Goal: Obtain resource: Download file/media

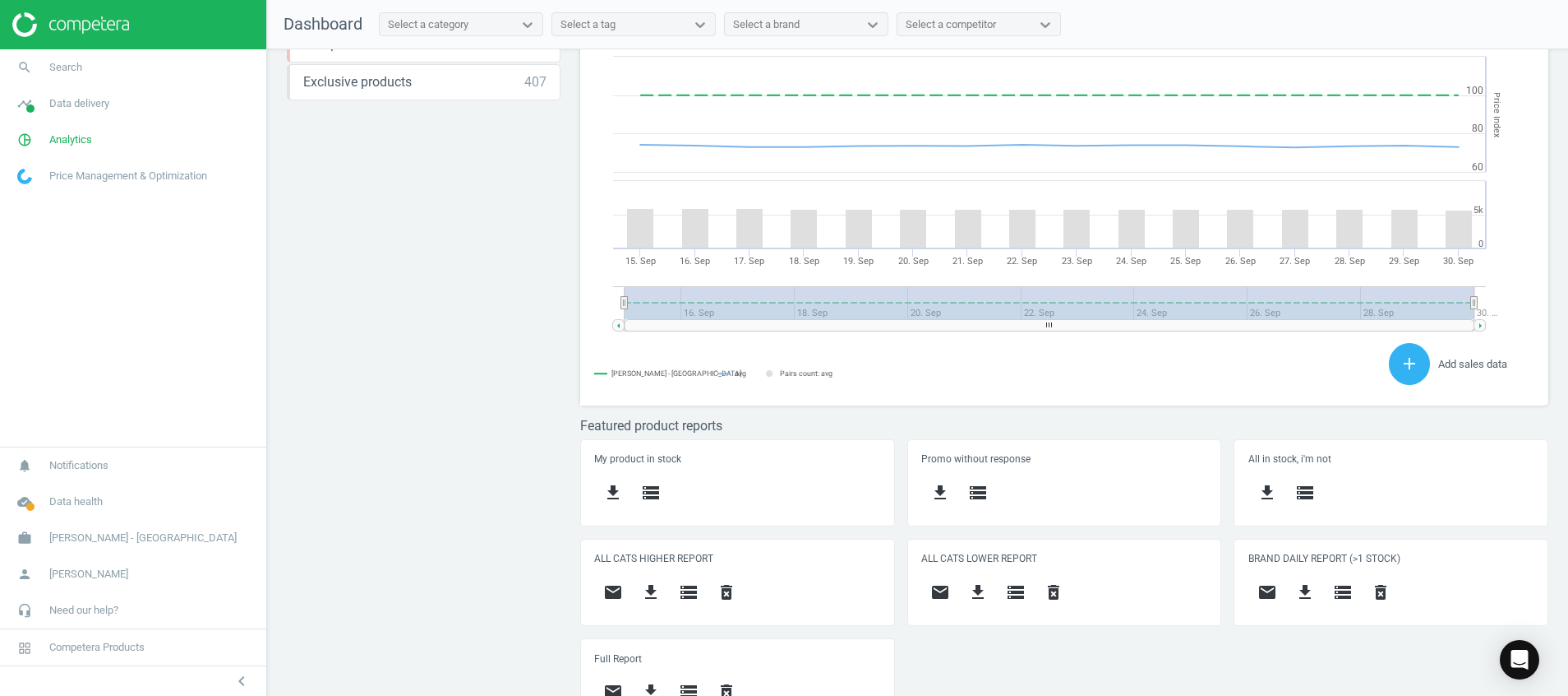
scroll to position [434, 0]
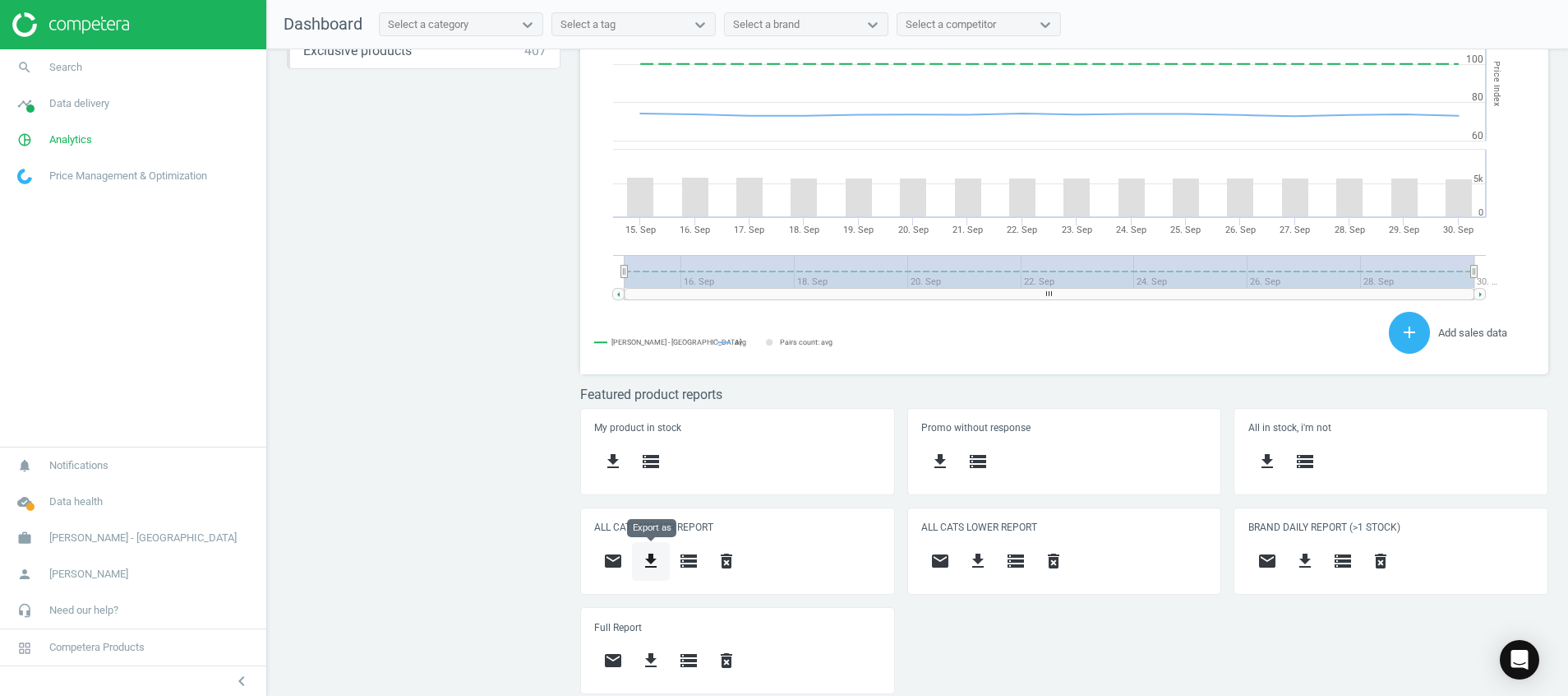
click at [658, 559] on icon "get_app" at bounding box center [651, 560] width 20 height 20
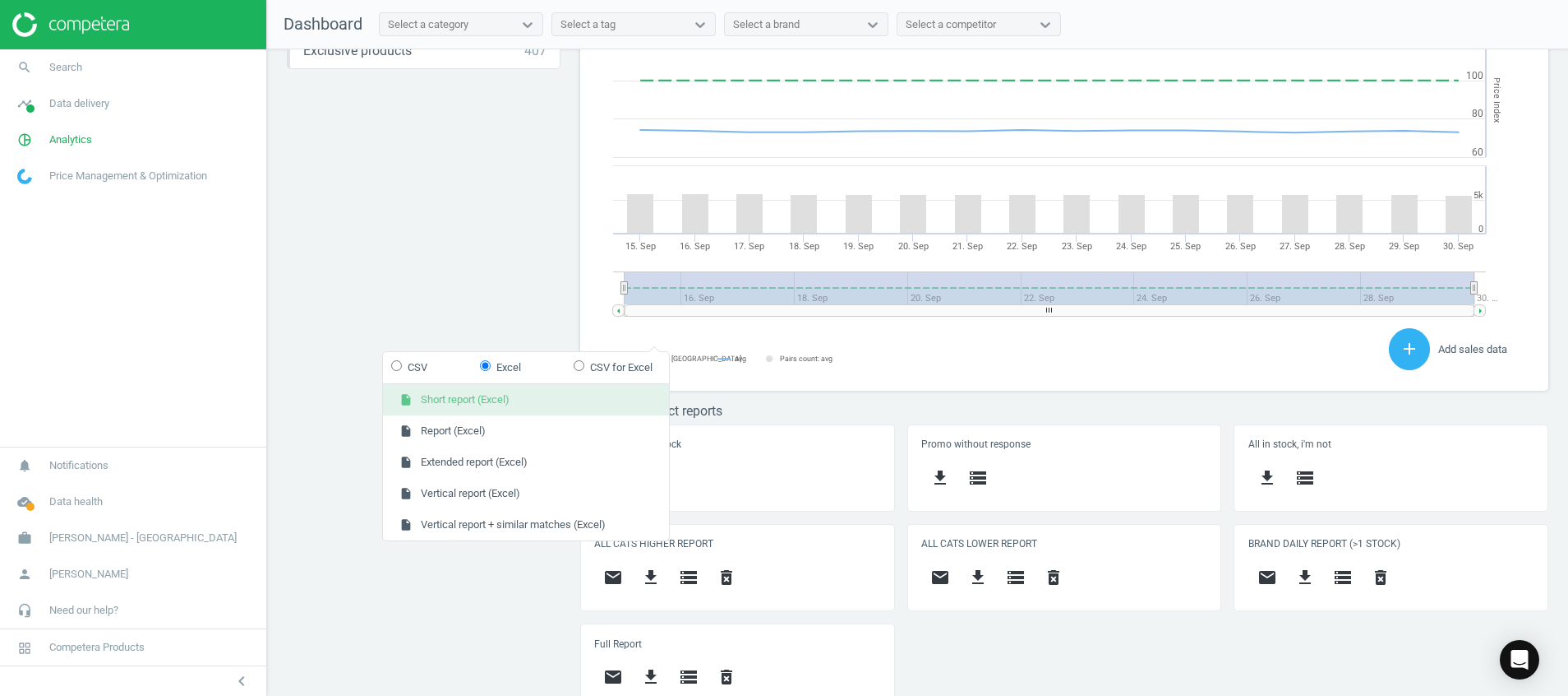
click at [456, 406] on button "insert_drive_file Short report (Excel)" at bounding box center [526, 400] width 286 height 31
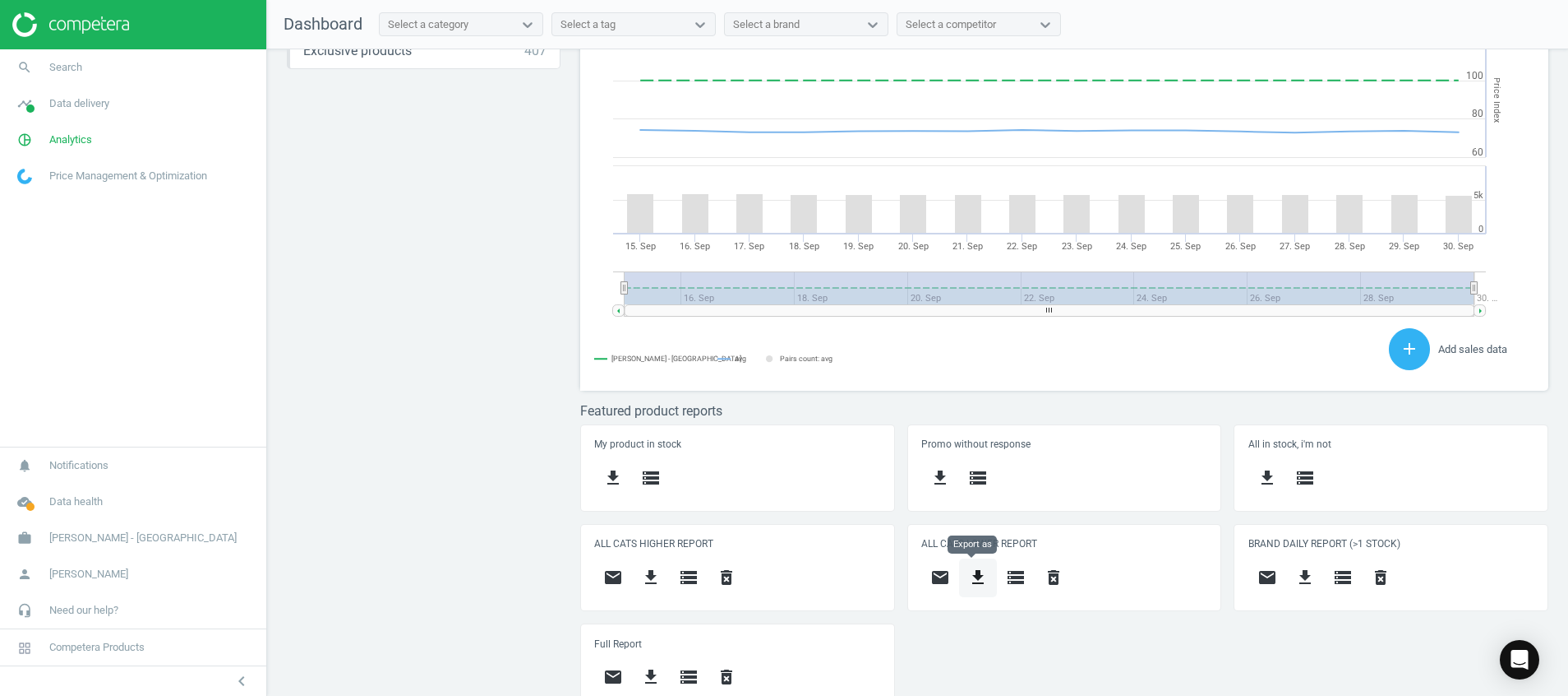
click at [974, 574] on icon "get_app" at bounding box center [978, 577] width 20 height 20
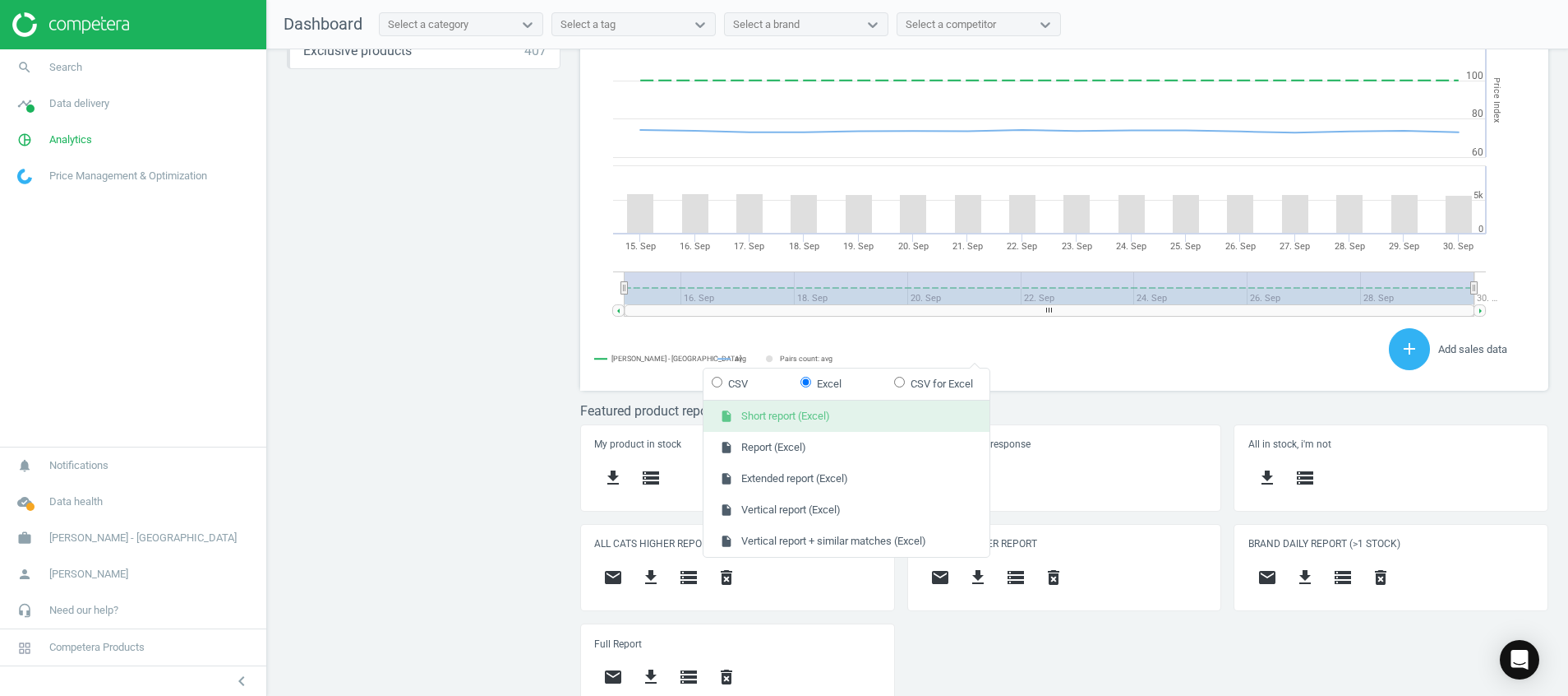
click at [890, 420] on button "insert_drive_file Short report (Excel)" at bounding box center [846, 416] width 286 height 31
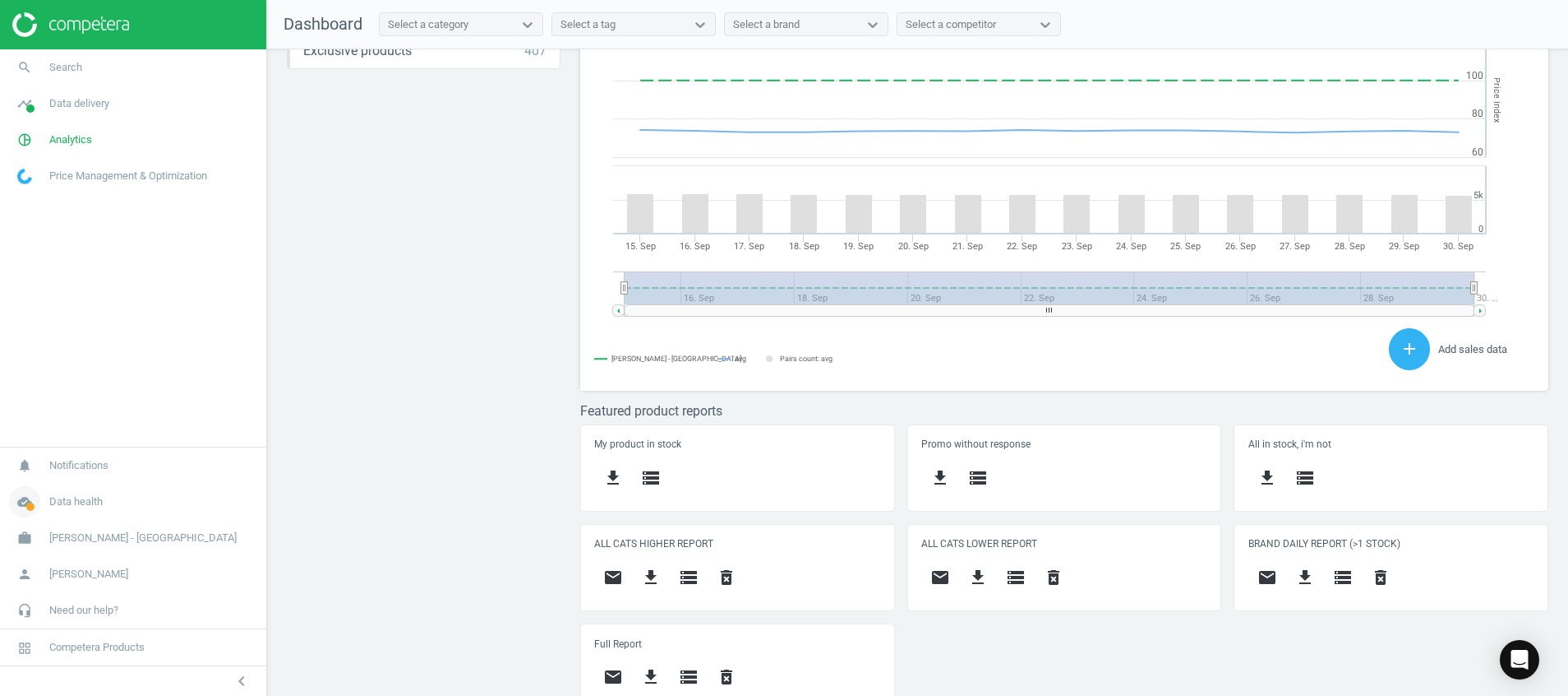
click at [28, 503] on span at bounding box center [30, 507] width 9 height 9
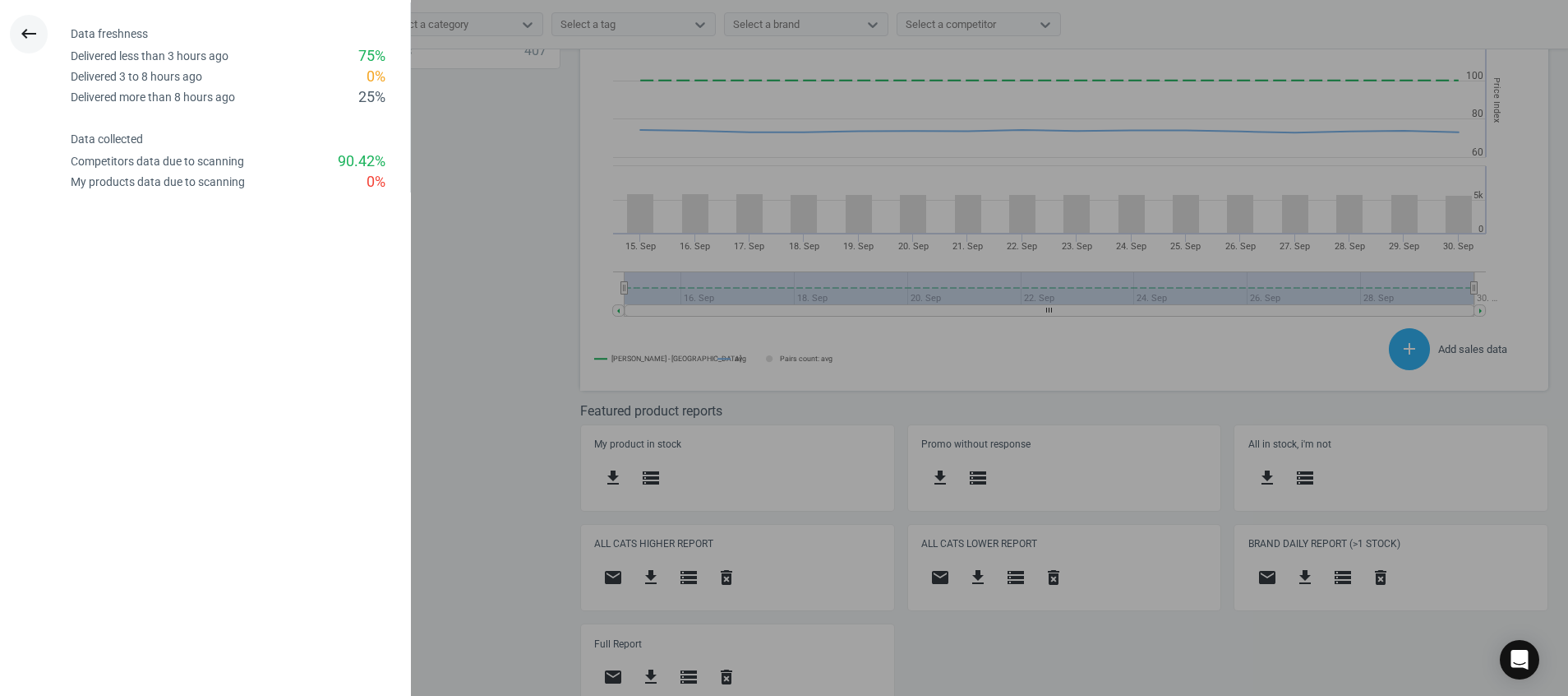
click at [27, 38] on icon "keyboard_backspace" at bounding box center [28, 34] width 20 height 20
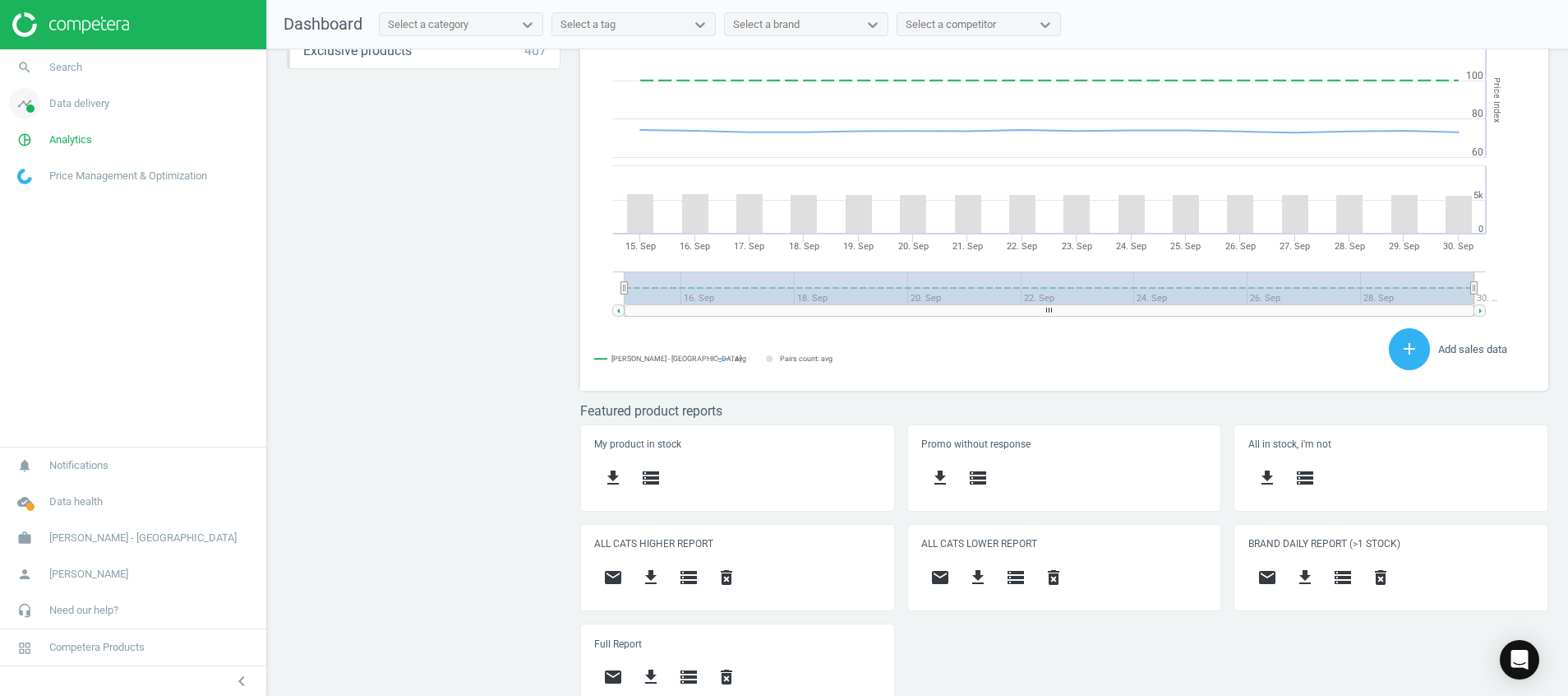
click at [26, 115] on icon "timeline" at bounding box center [24, 104] width 31 height 31
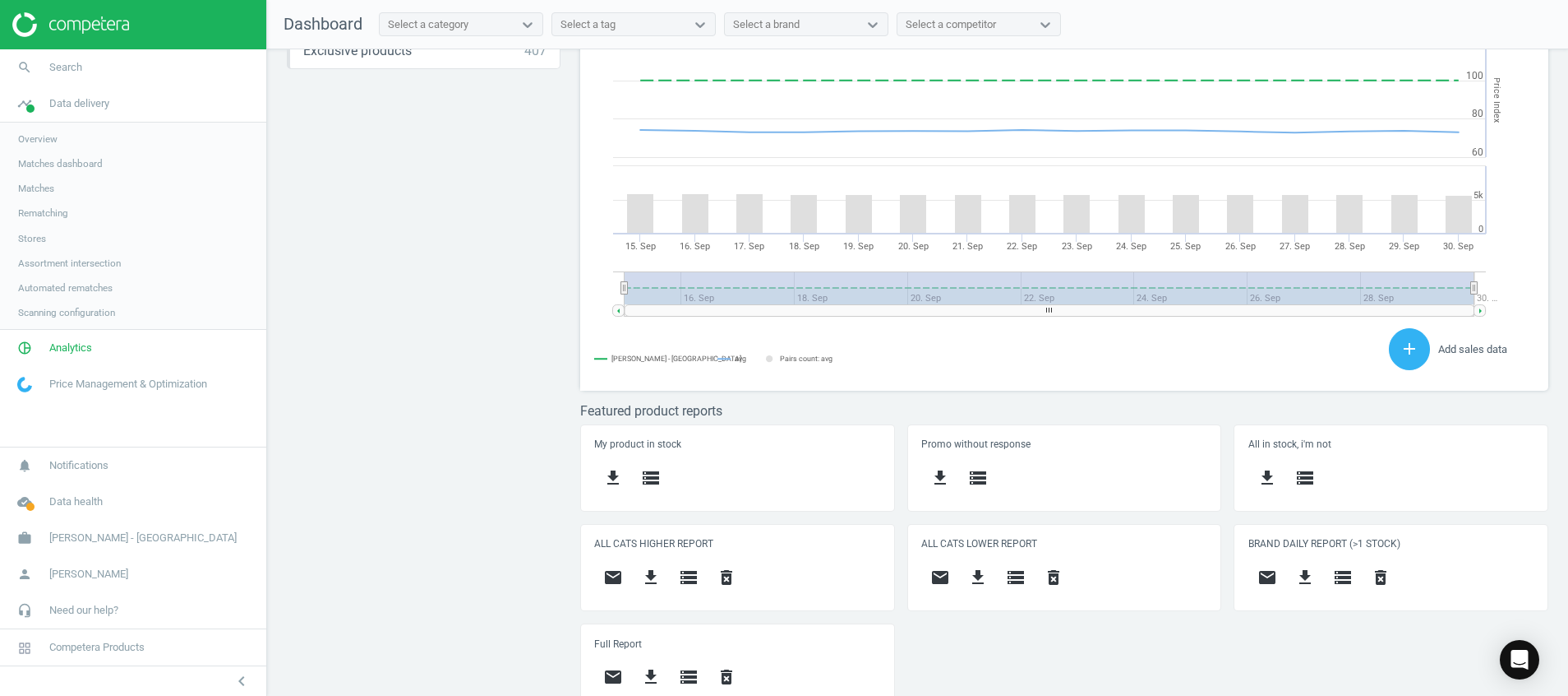
click at [45, 193] on span "Matches" at bounding box center [36, 187] width 36 height 13
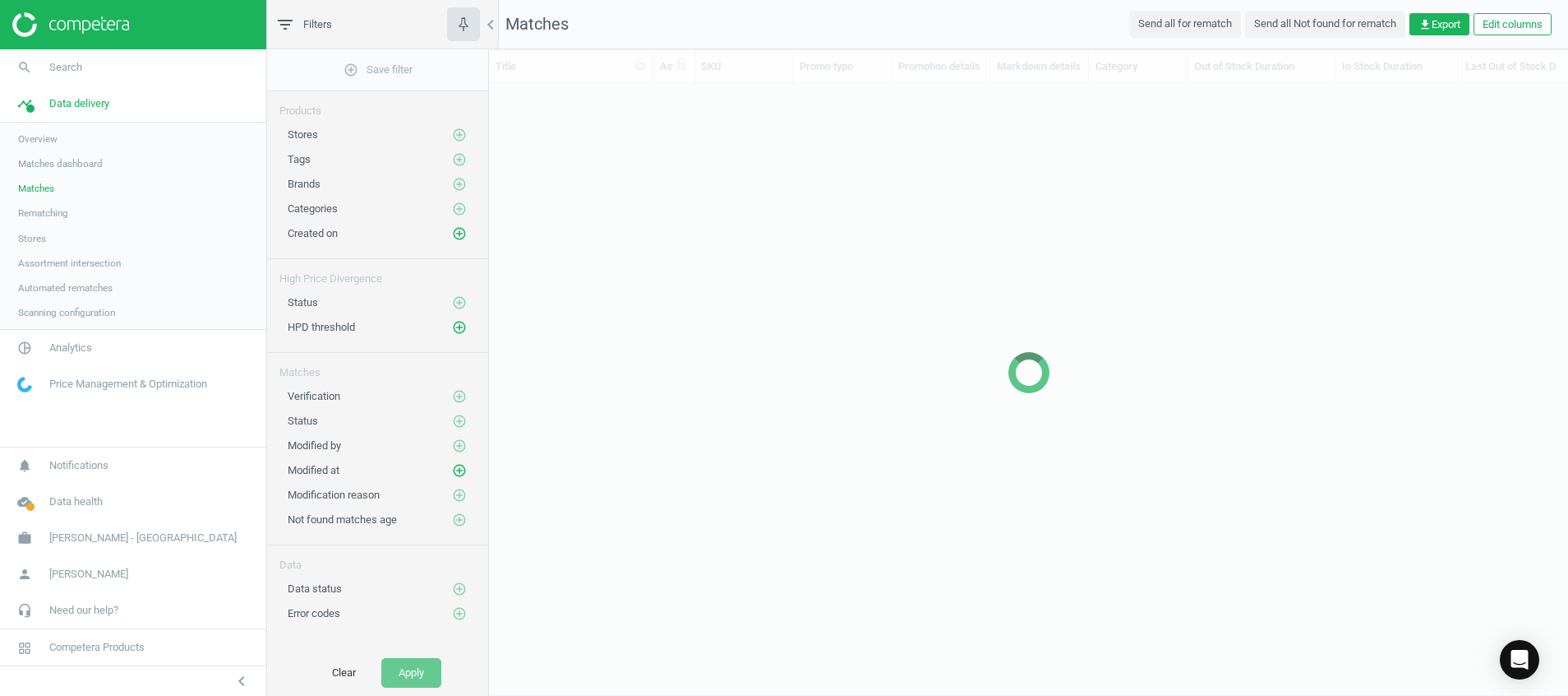
scroll to position [544, 1061]
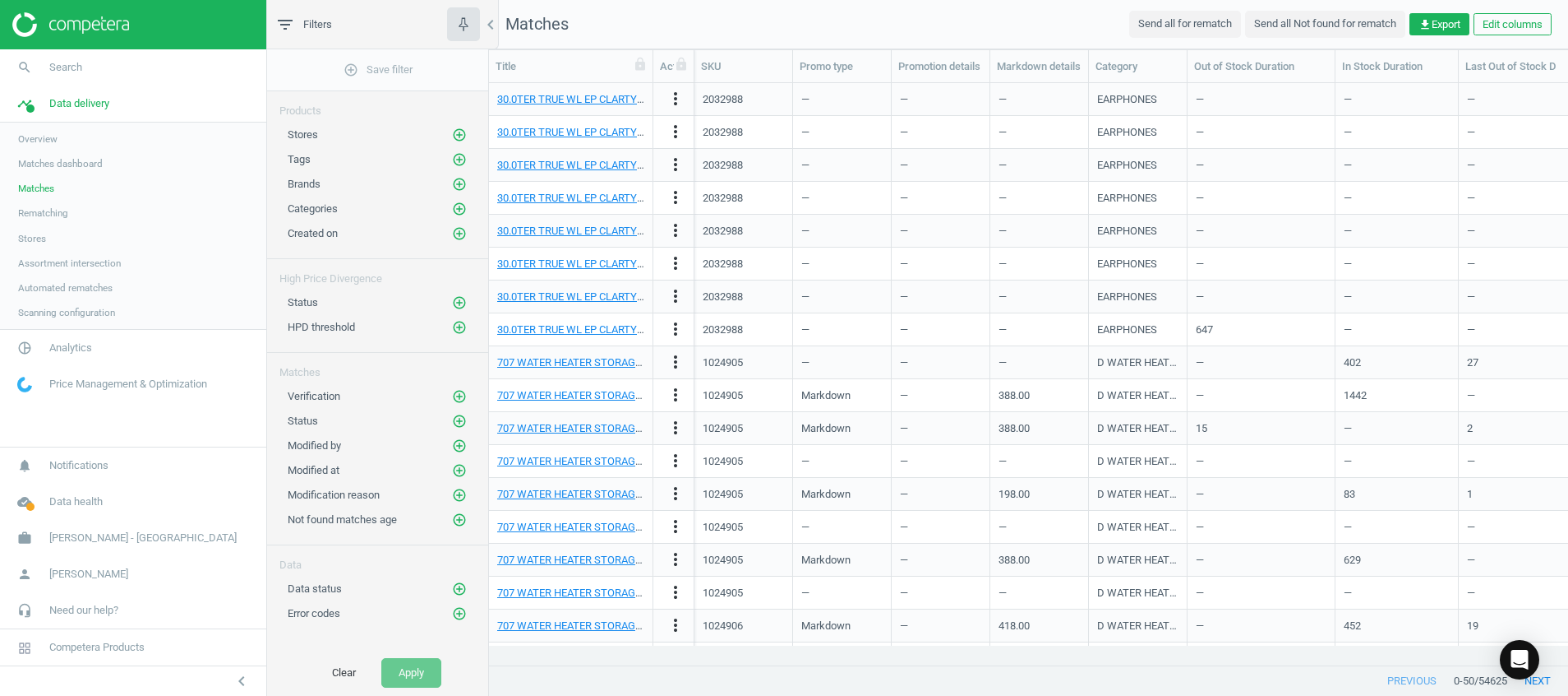
click at [29, 231] on link "Stores" at bounding box center [133, 238] width 267 height 25
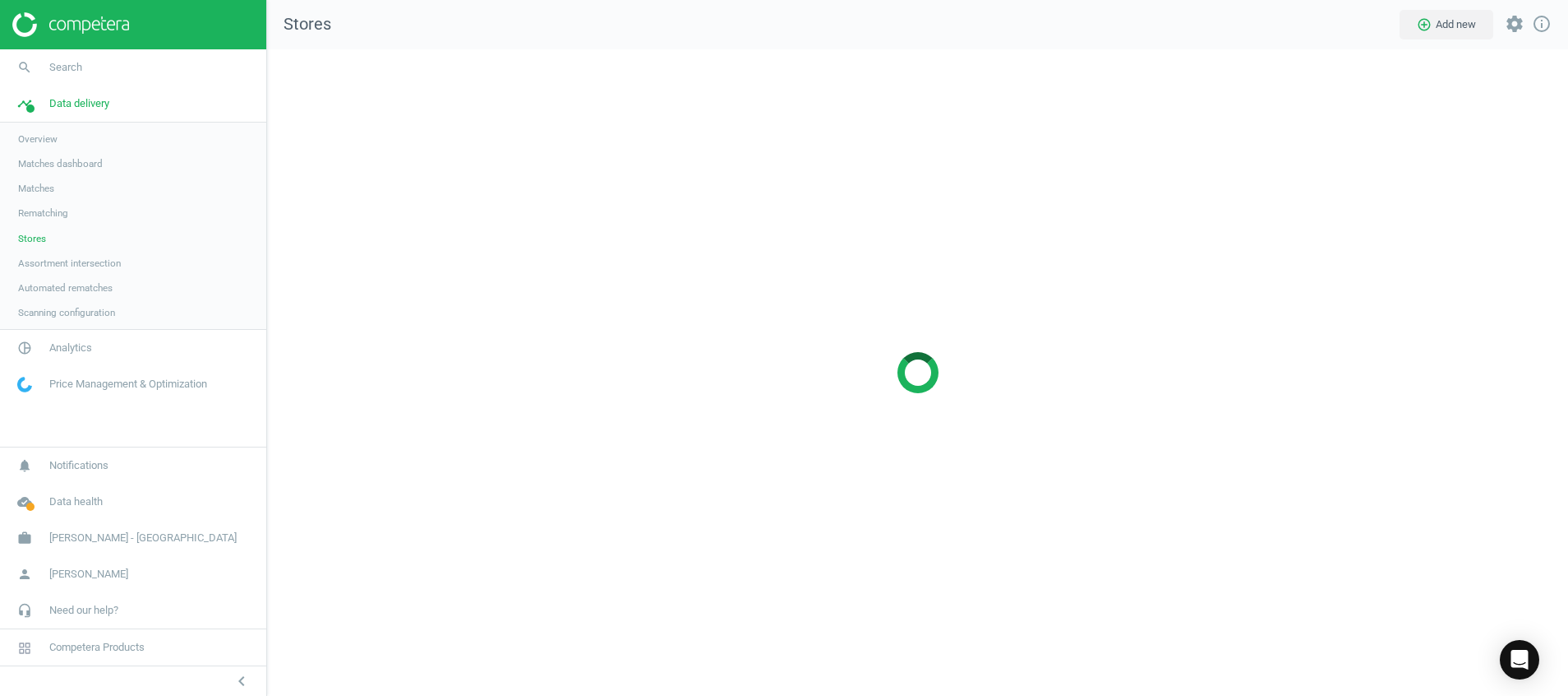
scroll to position [685, 1339]
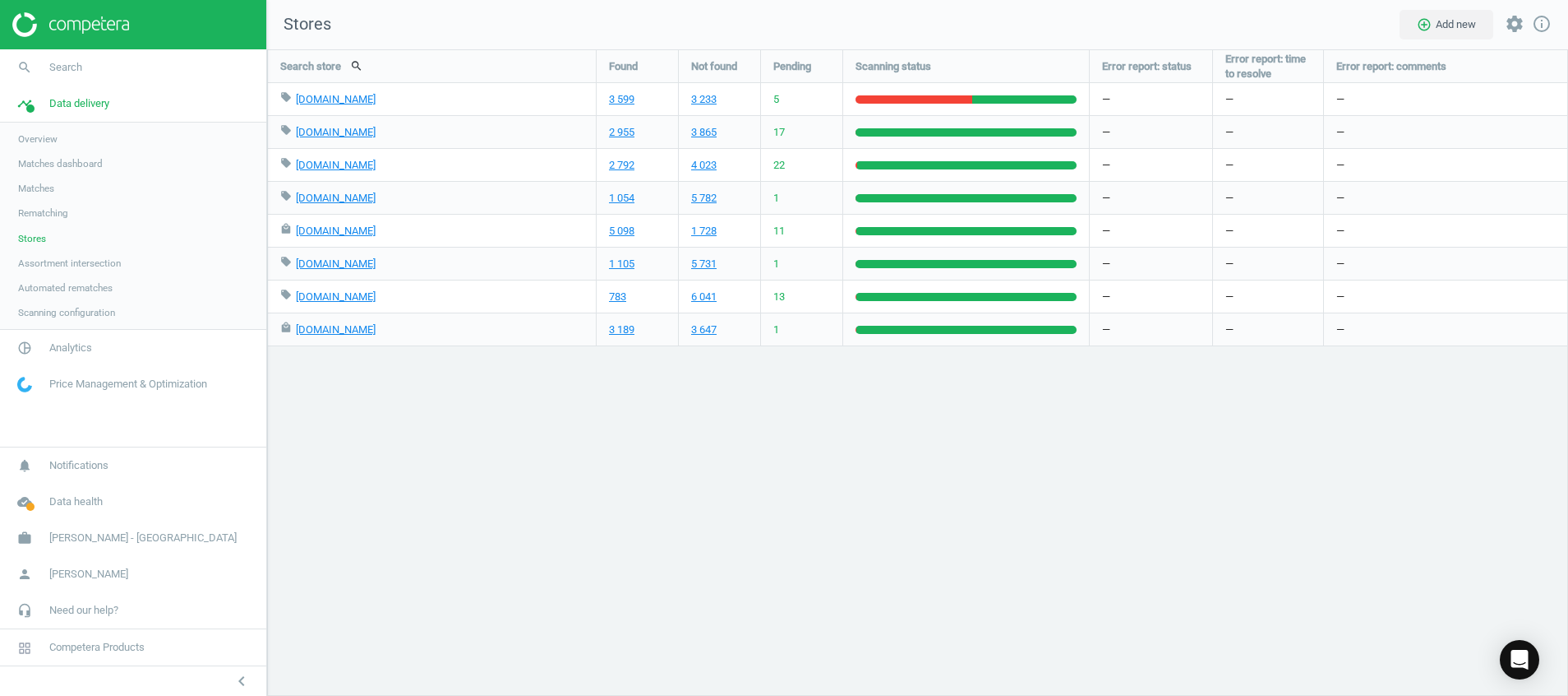
click at [96, 28] on img at bounding box center [70, 24] width 116 height 25
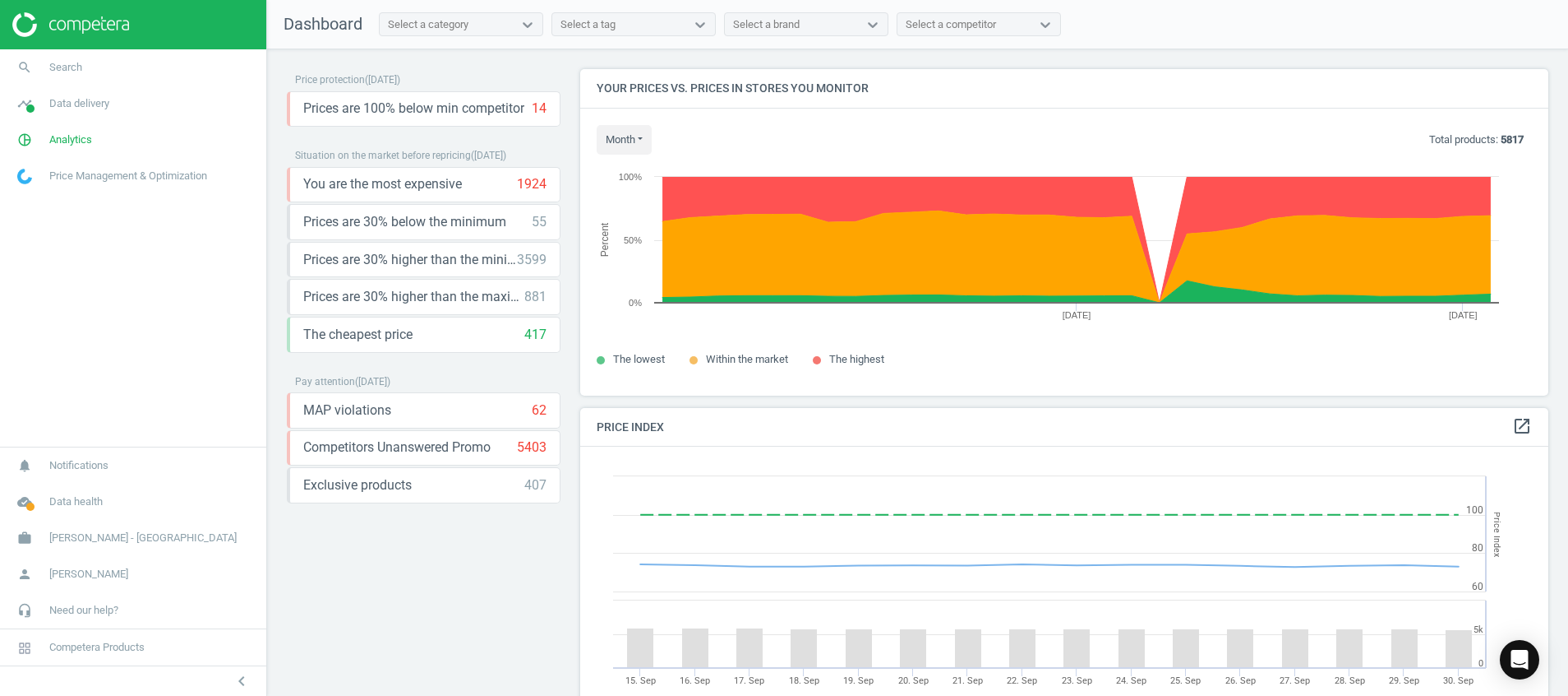
scroll to position [417, 988]
